Goal: Information Seeking & Learning: Find specific fact

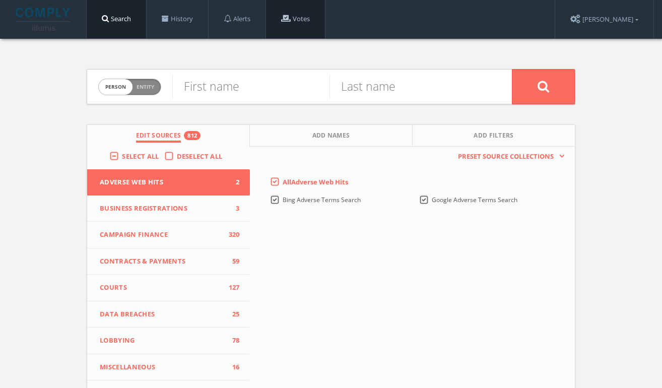
click at [312, 24] on link "Votes" at bounding box center [295, 19] width 59 height 38
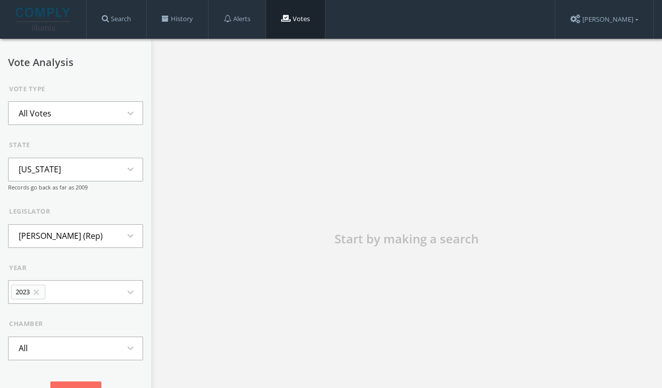
click at [83, 110] on button "All Votes expand_more" at bounding box center [75, 113] width 135 height 24
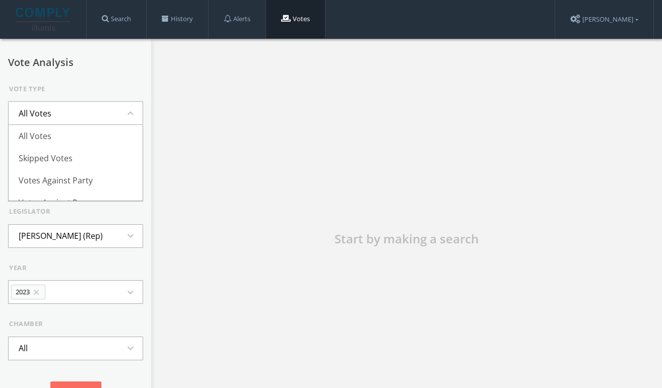
click at [83, 110] on button "All Votes expand_less" at bounding box center [75, 113] width 135 height 24
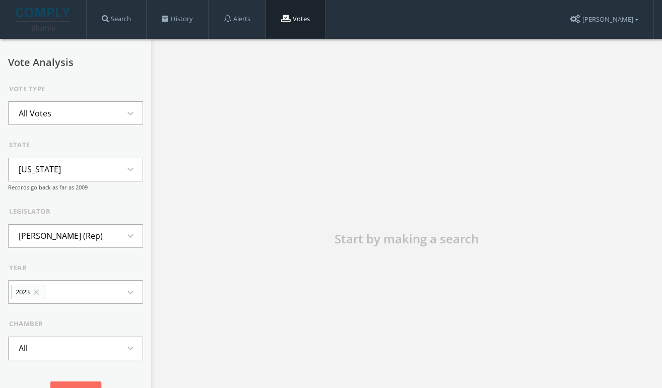
scroll to position [21, 0]
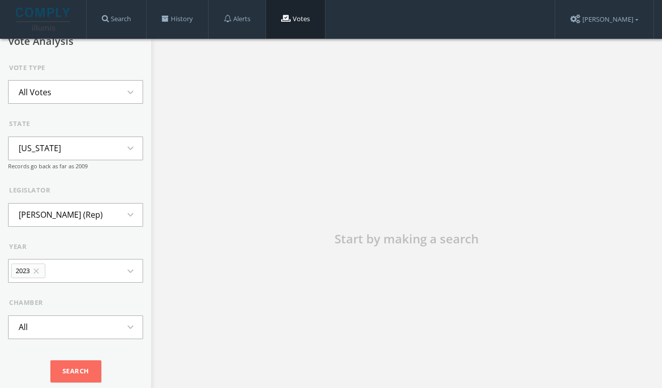
click at [51, 100] on li "All Votes" at bounding box center [35, 92] width 53 height 22
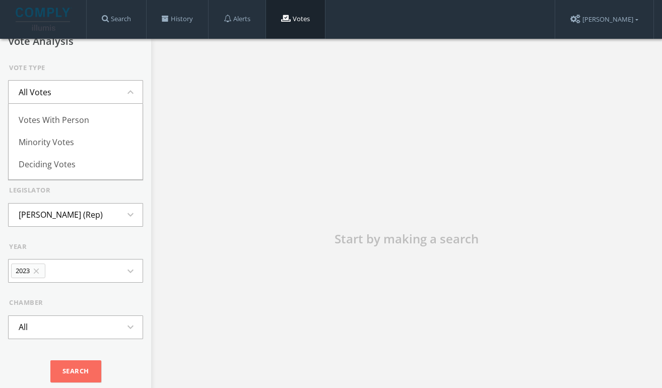
click at [91, 70] on div "Vote Type" at bounding box center [76, 68] width 134 height 10
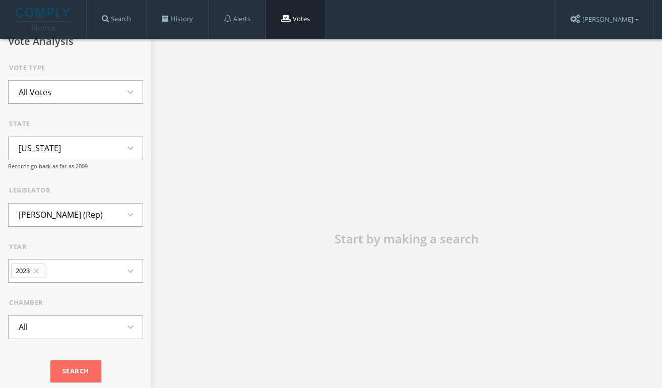
click at [65, 152] on button "[US_STATE] expand_more" at bounding box center [75, 149] width 135 height 24
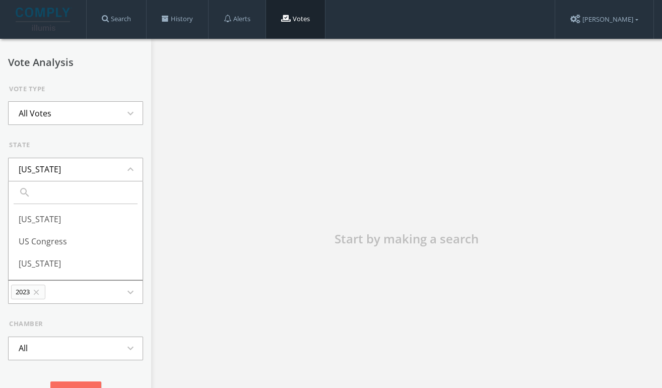
scroll to position [953, 0]
click at [56, 237] on li "US Congress" at bounding box center [76, 238] width 134 height 22
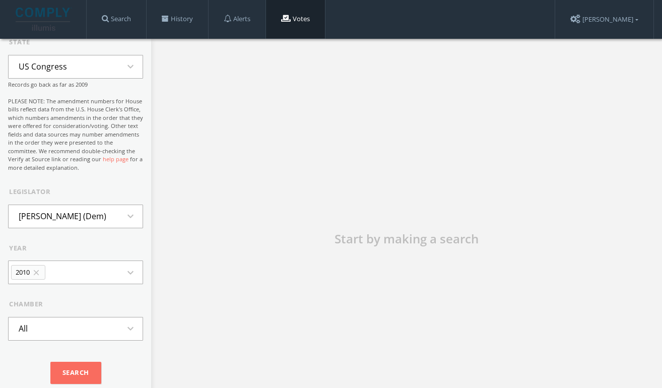
scroll to position [104, 0]
click at [71, 216] on li "[PERSON_NAME] (Dem)" at bounding box center [63, 215] width 108 height 22
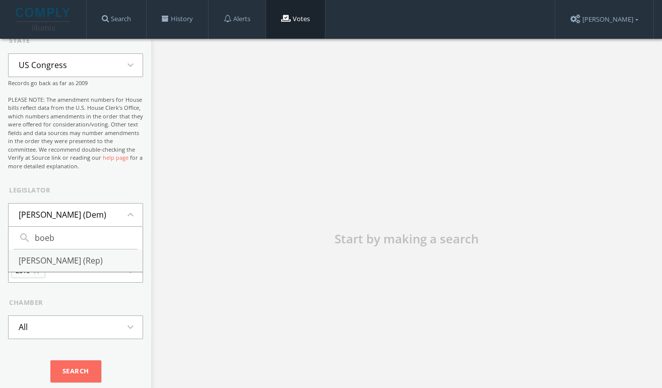
type input "boeb"
click at [59, 259] on li "[PERSON_NAME] (Rep)" at bounding box center [76, 261] width 134 height 22
click at [63, 276] on button "2021 close expand_more" at bounding box center [75, 271] width 135 height 24
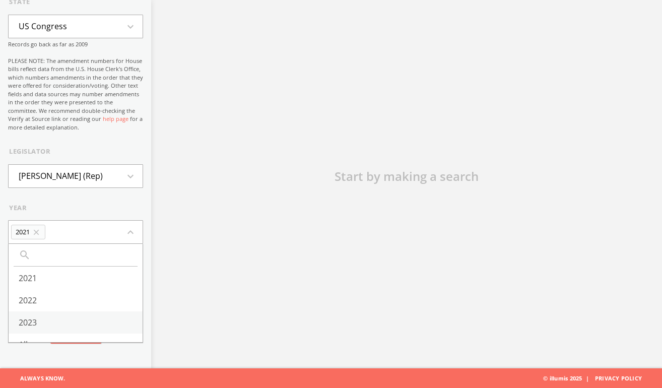
scroll to position [13, 0]
click at [36, 329] on li "All" at bounding box center [76, 332] width 134 height 22
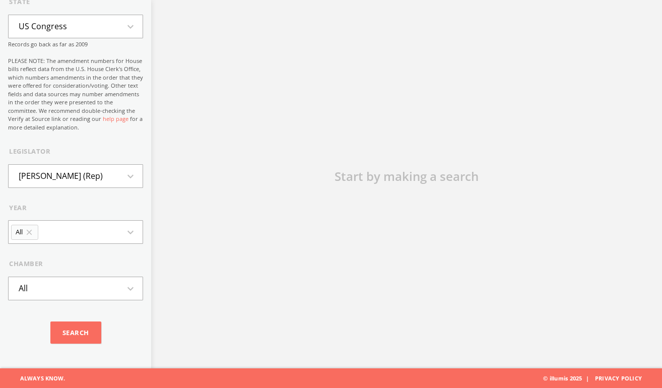
click at [60, 290] on button "All expand_more" at bounding box center [75, 289] width 135 height 24
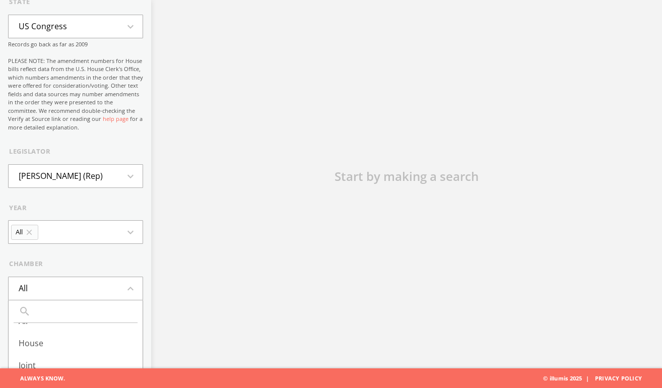
click at [75, 217] on div "year All close expand_more" at bounding box center [75, 223] width 135 height 41
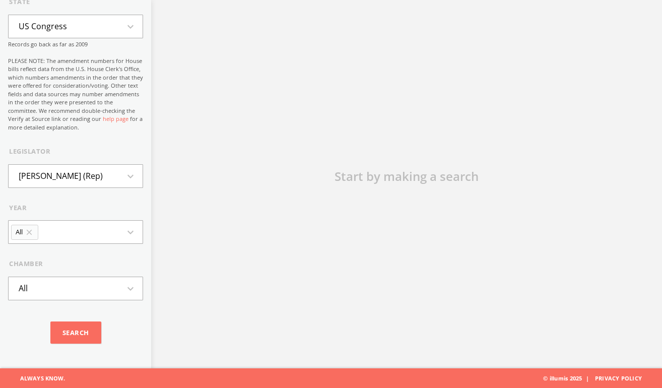
scroll to position [0, 0]
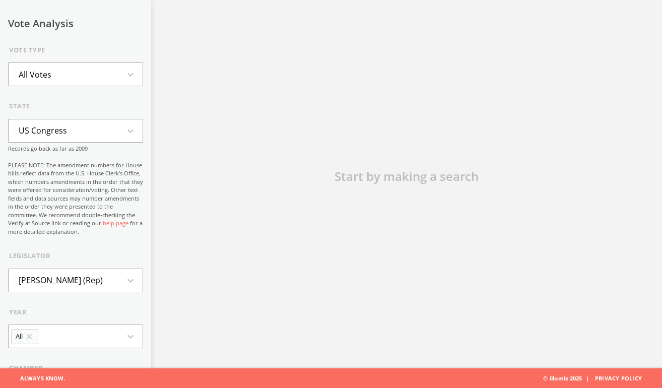
click at [56, 76] on li "All Votes" at bounding box center [35, 75] width 53 height 22
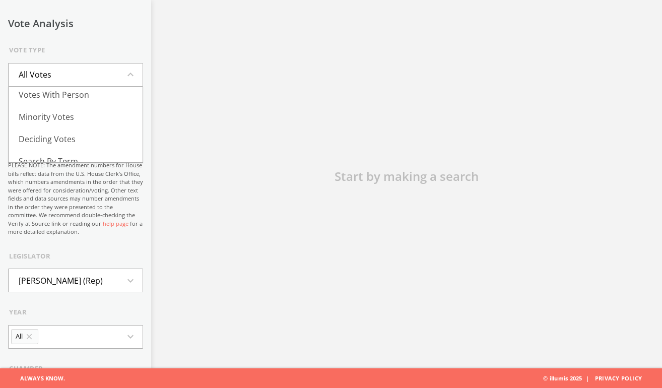
scroll to position [102, 0]
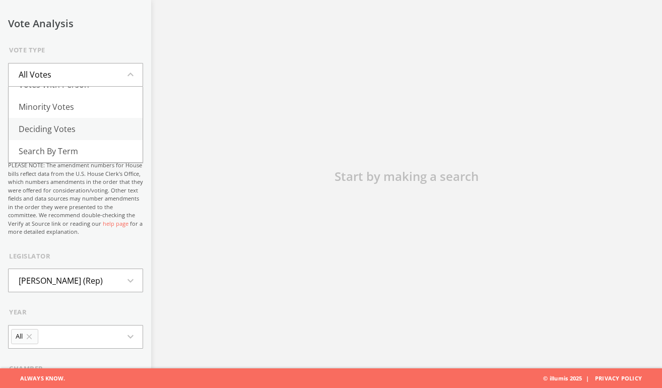
click at [69, 136] on li "Deciding Votes" at bounding box center [76, 129] width 134 height 22
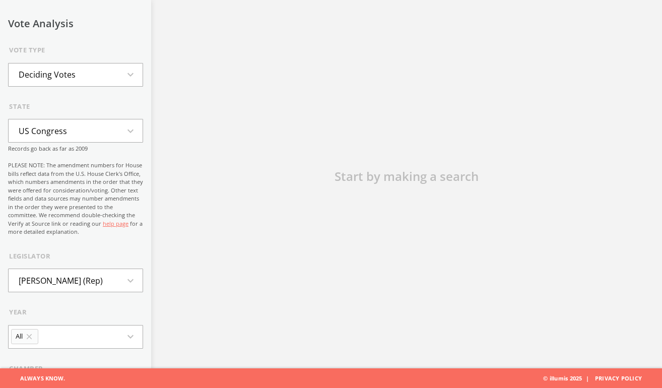
scroll to position [160, 0]
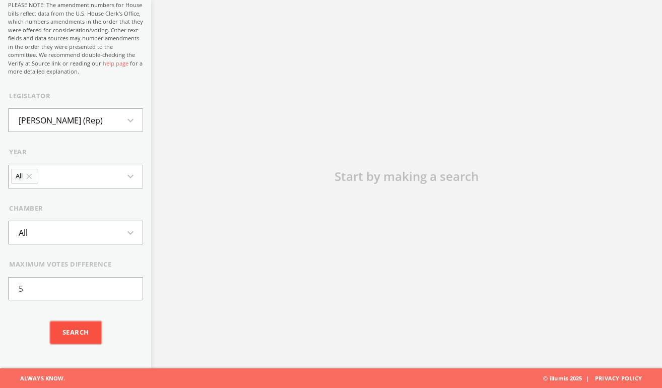
click at [73, 339] on input "Search" at bounding box center [75, 333] width 51 height 22
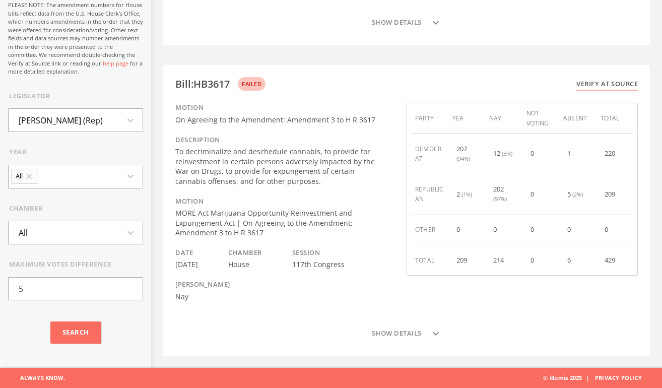
scroll to position [2686, 0]
